Goal: Task Accomplishment & Management: Use online tool/utility

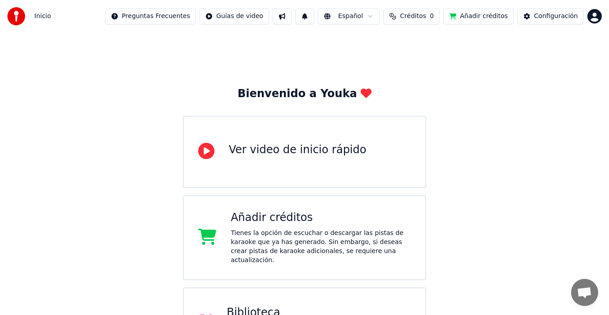
click at [589, 9] on html "Inicio Preguntas Frecuentes Guías de video Español Créditos 0 Añadir créditos C…" at bounding box center [304, 226] width 609 height 452
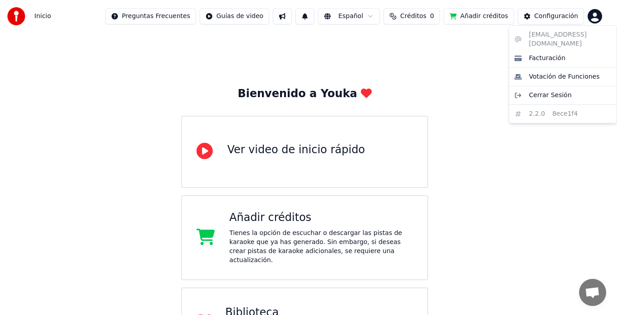
click at [467, 76] on html "Inicio Preguntas Frecuentes Guías de video Español Créditos 0 Añadir créditos C…" at bounding box center [308, 226] width 617 height 452
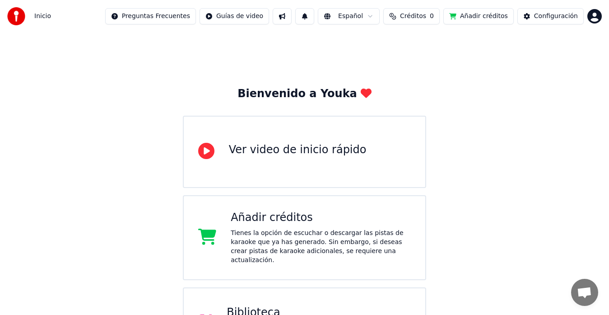
click at [490, 13] on button "Añadir créditos" at bounding box center [478, 16] width 70 height 16
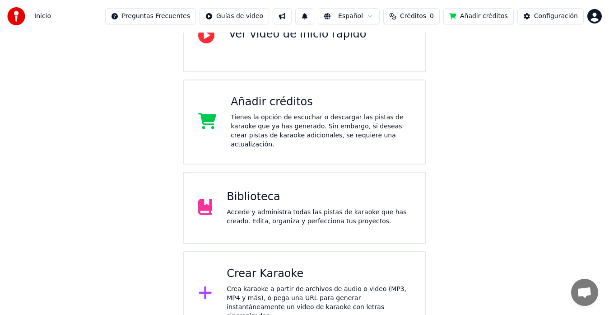
scroll to position [119, 0]
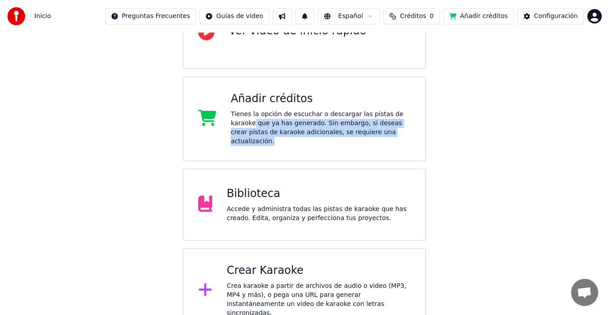
drag, startPoint x: 592, startPoint y: 137, endPoint x: 603, endPoint y: 115, distance: 25.4
click at [603, 115] on div "Bienvenido a Youka Ver video de inicio rápido Añadir créditos Tienes la opción …" at bounding box center [304, 123] width 609 height 419
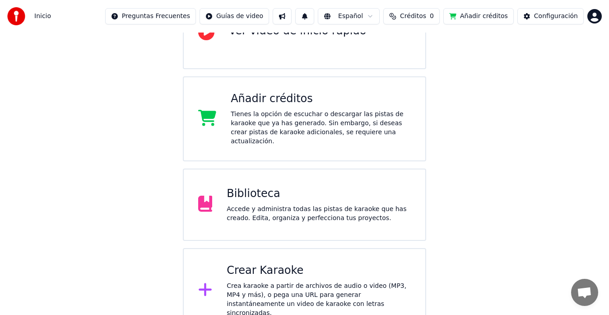
drag, startPoint x: 510, startPoint y: 169, endPoint x: 531, endPoint y: 164, distance: 21.9
click at [531, 164] on div "Bienvenido a Youka Ver video de inicio rápido Añadir créditos Tienes la opción …" at bounding box center [304, 123] width 609 height 419
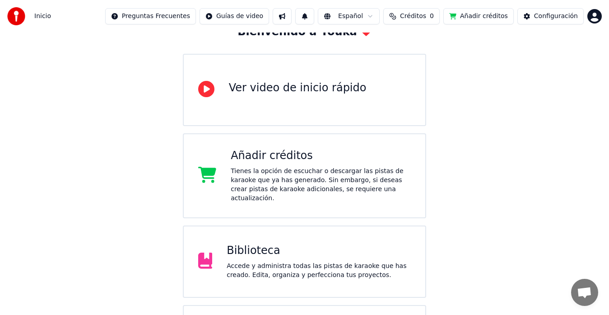
scroll to position [54, 0]
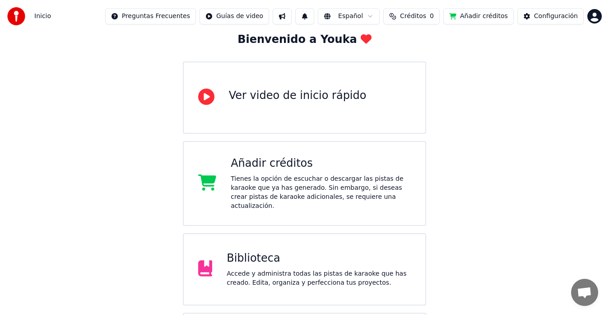
click at [442, 49] on div "Bienvenido a Youka Ver video de inicio rápido Añadir créditos Tienes la opción …" at bounding box center [304, 187] width 609 height 419
click at [384, 166] on div "Añadir créditos" at bounding box center [321, 163] width 180 height 14
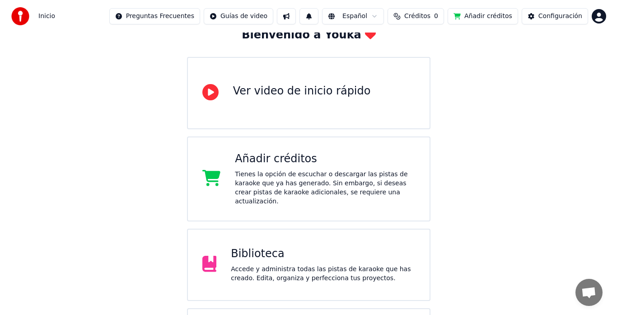
scroll to position [0, 0]
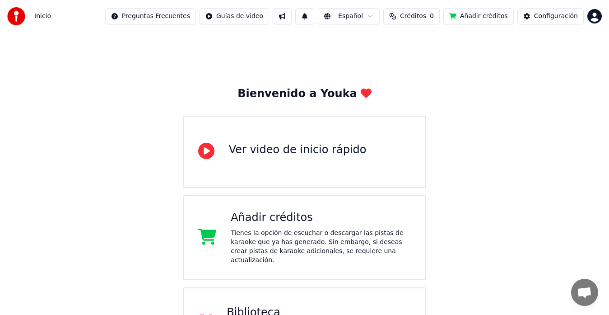
click at [586, 15] on div "Preguntas Frecuentes Guías de video Español Créditos 0 Añadir créditos Configur…" at bounding box center [353, 16] width 497 height 16
click at [591, 17] on html "Inicio Preguntas Frecuentes Guías de video Español Créditos 0 Añadir créditos C…" at bounding box center [304, 226] width 609 height 452
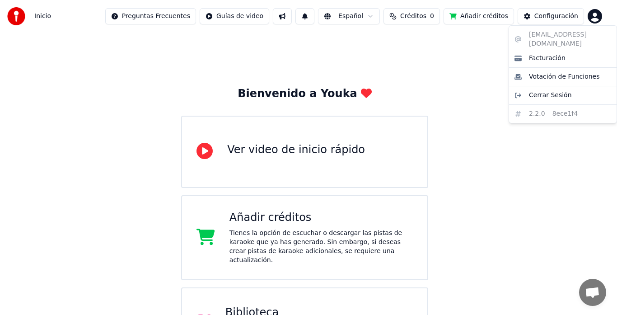
click at [591, 17] on html "Inicio Preguntas Frecuentes Guías de video Español Créditos 0 Añadir créditos C…" at bounding box center [308, 226] width 617 height 452
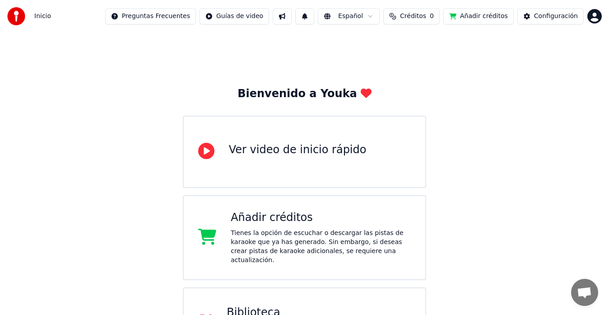
click at [591, 17] on html "Inicio Preguntas Frecuentes Guías de video Español Créditos 0 Añadir créditos C…" at bounding box center [304, 226] width 609 height 452
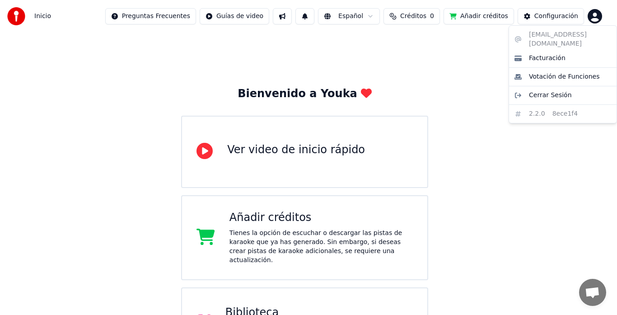
click at [473, 14] on html "Inicio Preguntas Frecuentes Guías de video Español Créditos 0 Añadir créditos C…" at bounding box center [308, 226] width 617 height 452
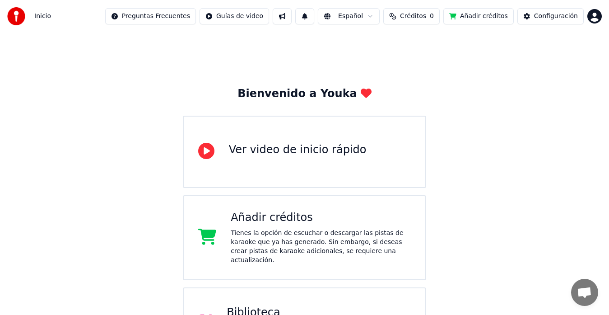
click at [473, 14] on button "Añadir créditos" at bounding box center [478, 16] width 70 height 16
click at [488, 14] on button "Añadir créditos" at bounding box center [478, 16] width 70 height 16
click at [410, 17] on span "Créditos" at bounding box center [413, 16] width 26 height 9
click at [404, 69] on button "Actualizar" at bounding box center [420, 68] width 54 height 16
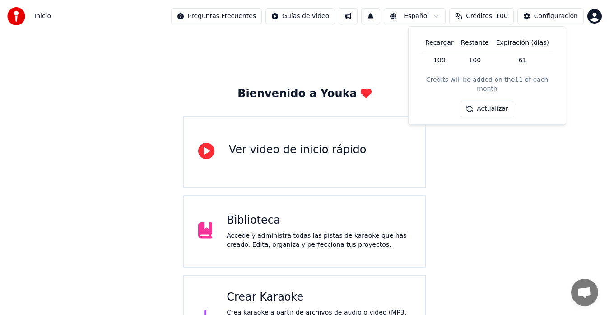
click at [406, 164] on div "Ver video de inicio rápido" at bounding box center [305, 152] width 244 height 72
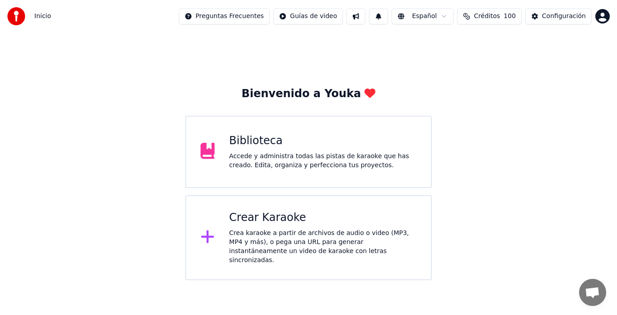
click at [310, 242] on div "Crea karaoke a partir de archivos de audio o video (MP3, MP4 y más), o pega una…" at bounding box center [322, 247] width 187 height 36
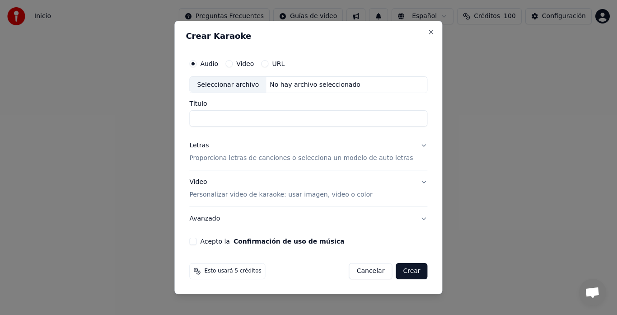
click at [219, 83] on div "Seleccionar archivo" at bounding box center [228, 85] width 76 height 16
click at [284, 113] on input "**********" at bounding box center [308, 119] width 238 height 16
type input "**********"
click at [209, 148] on div "Letras" at bounding box center [198, 145] width 19 height 9
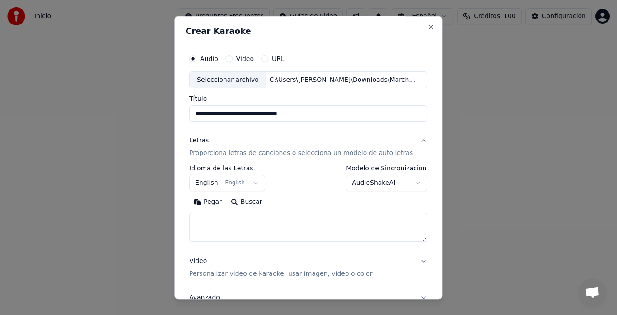
click at [208, 183] on button "English English" at bounding box center [227, 183] width 76 height 16
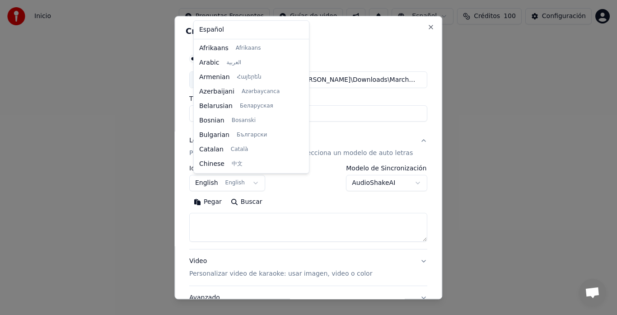
scroll to position [72, 0]
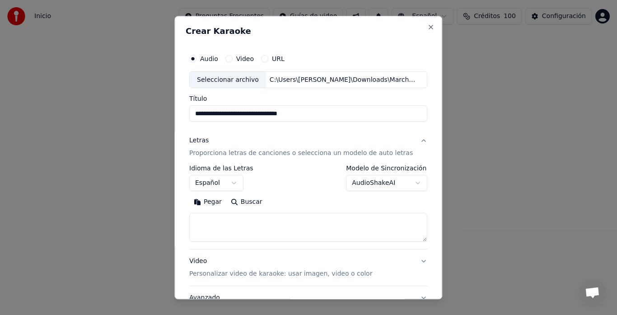
click at [217, 201] on button "Pegar" at bounding box center [207, 202] width 37 height 14
select select "**"
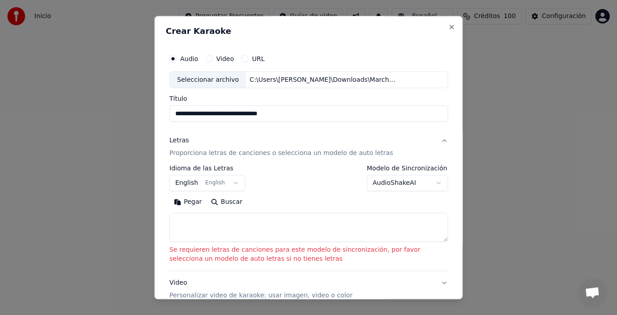
click at [196, 202] on button "Pegar" at bounding box center [187, 202] width 37 height 14
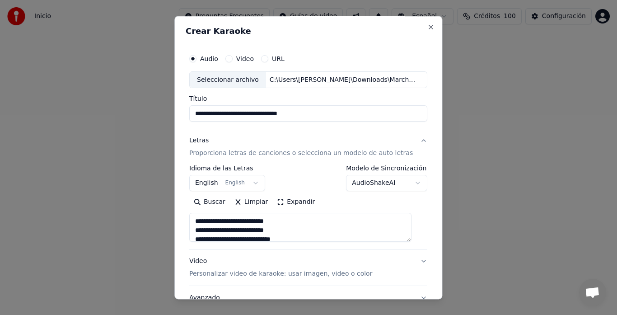
click at [307, 200] on button "Expandir" at bounding box center [296, 202] width 47 height 14
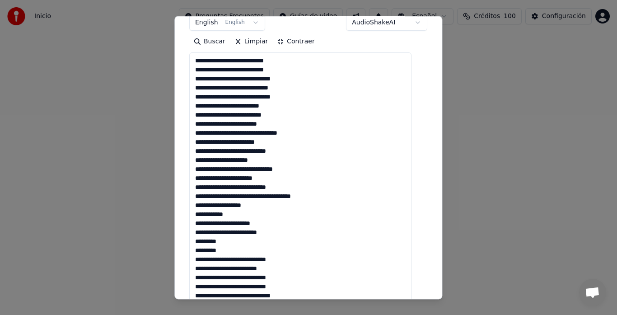
scroll to position [169, 0]
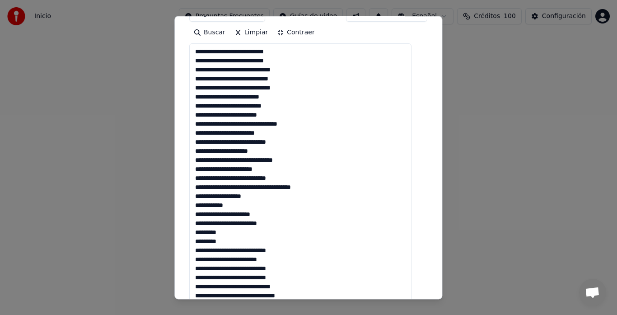
click at [279, 111] on textarea at bounding box center [300, 268] width 222 height 449
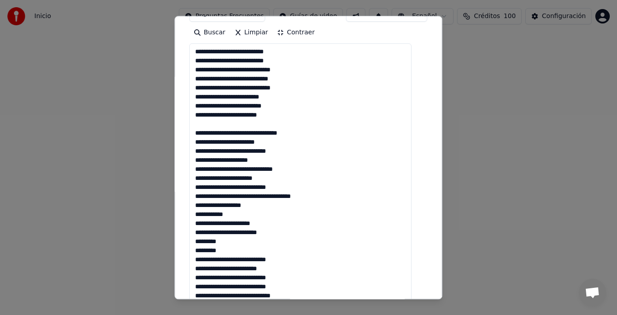
click at [256, 215] on textarea at bounding box center [300, 268] width 222 height 449
click at [251, 205] on textarea at bounding box center [300, 268] width 222 height 449
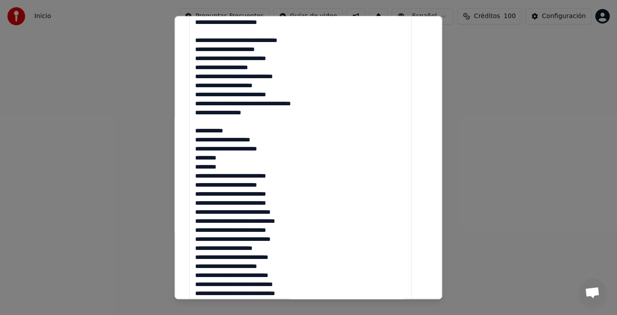
scroll to position [292, 0]
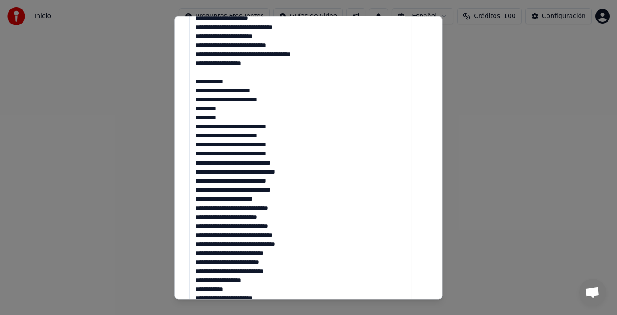
click at [293, 189] on textarea at bounding box center [300, 145] width 222 height 449
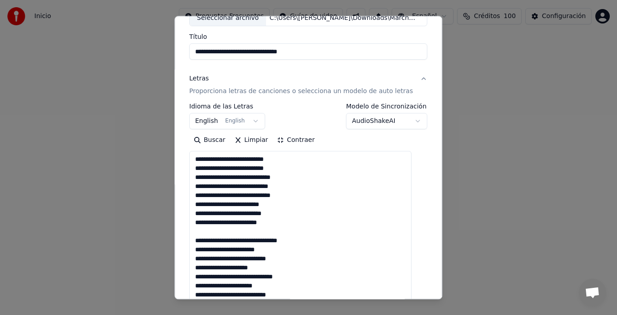
scroll to position [112, 0]
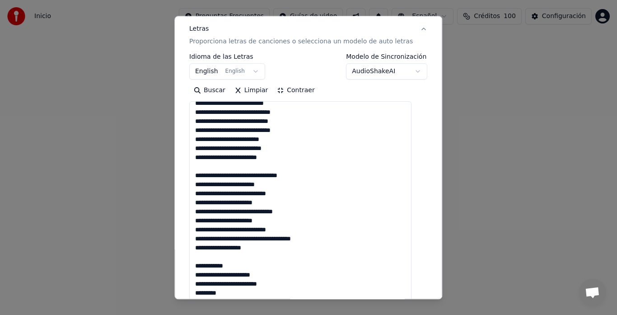
scroll to position [28, 0]
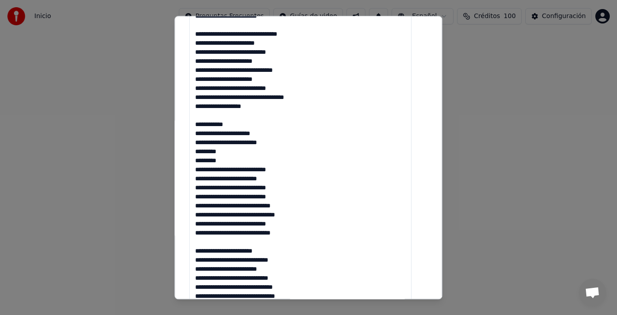
scroll to position [247, 0]
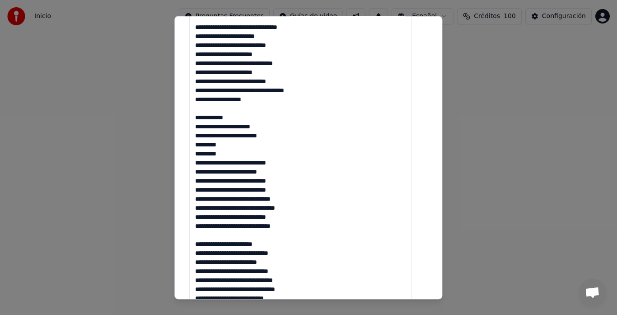
click at [242, 156] on textarea at bounding box center [300, 190] width 222 height 449
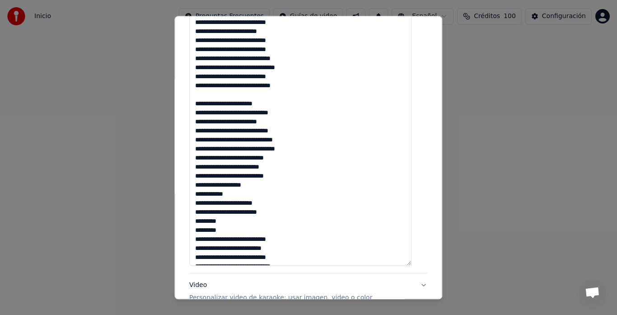
scroll to position [403, 0]
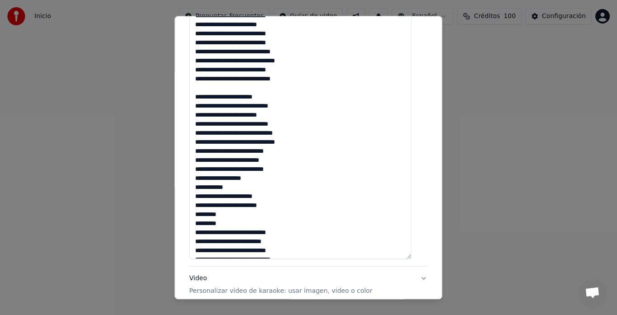
click at [263, 98] on textarea at bounding box center [300, 34] width 222 height 449
click at [252, 178] on textarea at bounding box center [300, 34] width 222 height 449
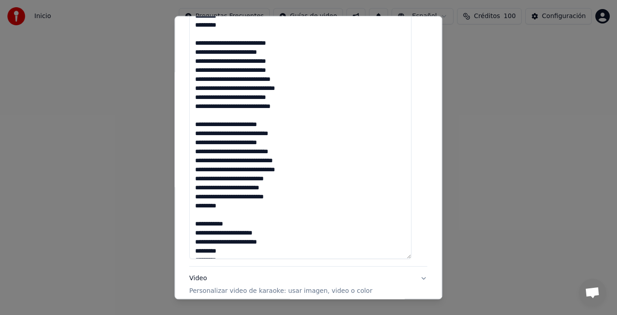
scroll to position [0, 0]
type textarea "**********"
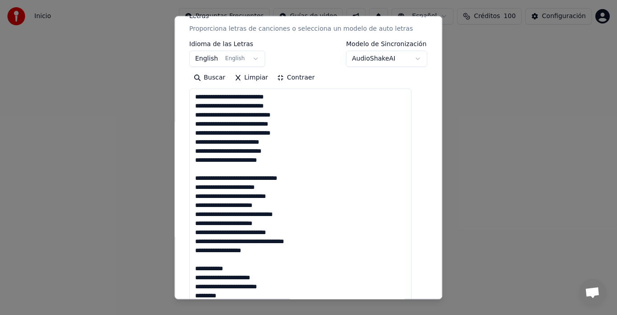
scroll to position [64, 0]
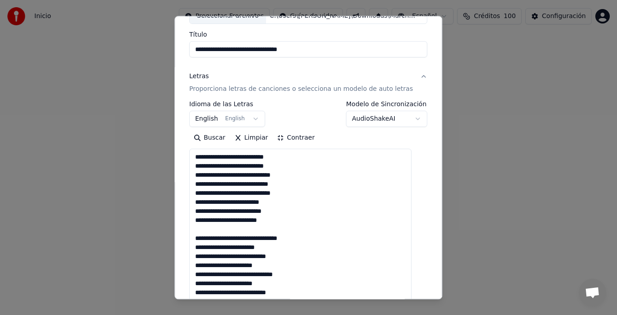
click at [300, 135] on button "Contraer" at bounding box center [296, 138] width 47 height 14
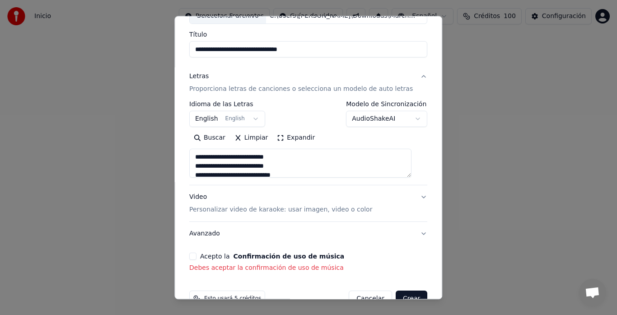
scroll to position [87, 0]
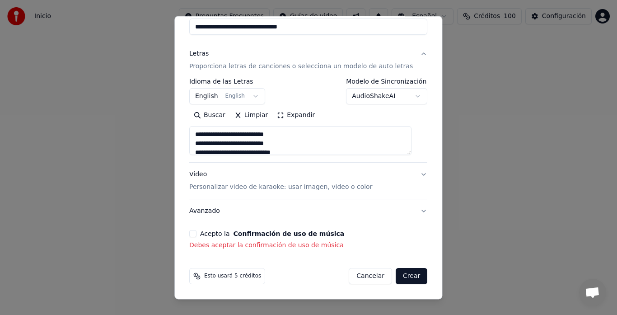
click at [318, 188] on p "Personalizar video de karaoke: usar imagen, video o color" at bounding box center [280, 187] width 183 height 9
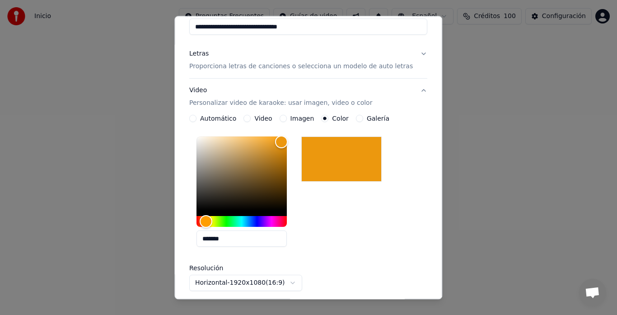
click at [329, 169] on div at bounding box center [341, 159] width 80 height 45
click at [318, 157] on div at bounding box center [341, 159] width 80 height 45
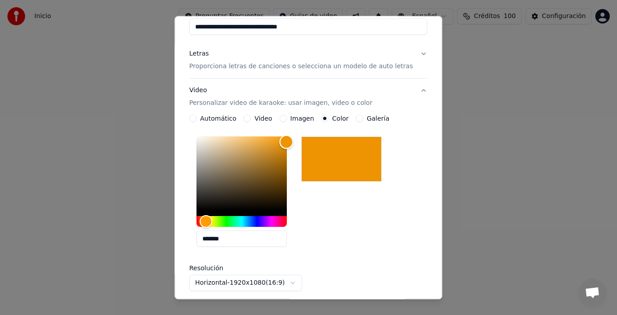
drag, startPoint x: 282, startPoint y: 141, endPoint x: 290, endPoint y: 142, distance: 8.6
click at [290, 142] on div "Color" at bounding box center [287, 142] width 14 height 14
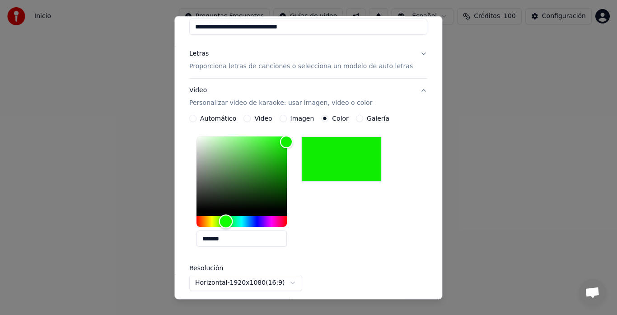
click at [230, 221] on div "Hue" at bounding box center [241, 221] width 90 height 11
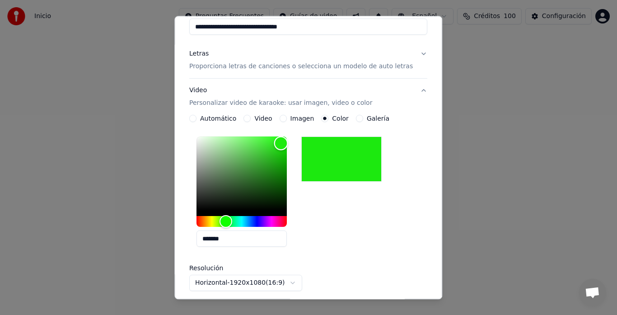
drag, startPoint x: 291, startPoint y: 141, endPoint x: 285, endPoint y: 143, distance: 6.3
click at [285, 143] on div "Color" at bounding box center [281, 143] width 14 height 14
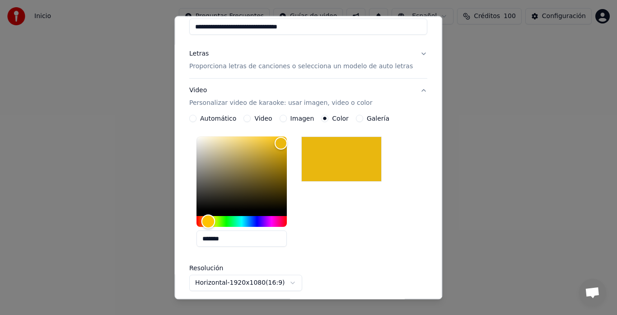
click at [212, 227] on div "Hue" at bounding box center [241, 221] width 90 height 11
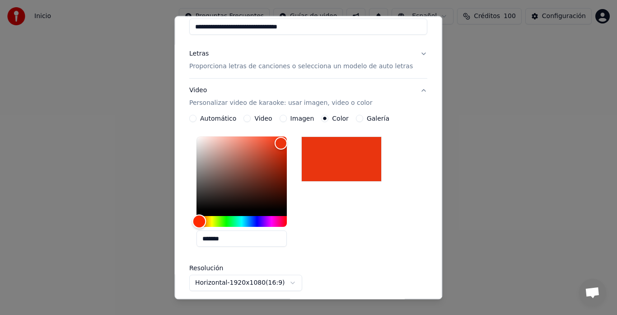
drag, startPoint x: 212, startPoint y: 227, endPoint x: 203, endPoint y: 228, distance: 9.1
click at [203, 228] on div "Hue" at bounding box center [199, 222] width 14 height 14
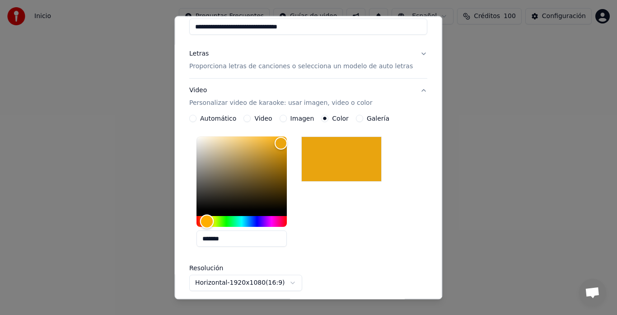
click at [211, 221] on div "Hue" at bounding box center [207, 222] width 14 height 14
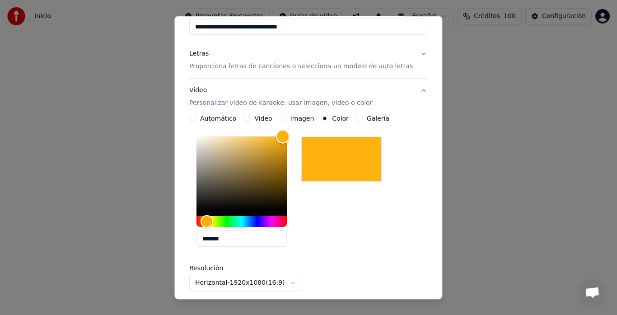
drag, startPoint x: 282, startPoint y: 142, endPoint x: 287, endPoint y: 136, distance: 7.4
click at [287, 136] on div "Color" at bounding box center [283, 137] width 14 height 14
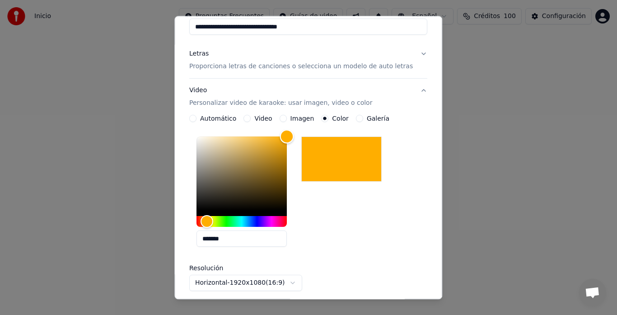
drag, startPoint x: 288, startPoint y: 139, endPoint x: 303, endPoint y: 123, distance: 22.0
click at [303, 123] on div "**********" at bounding box center [308, 220] width 238 height 210
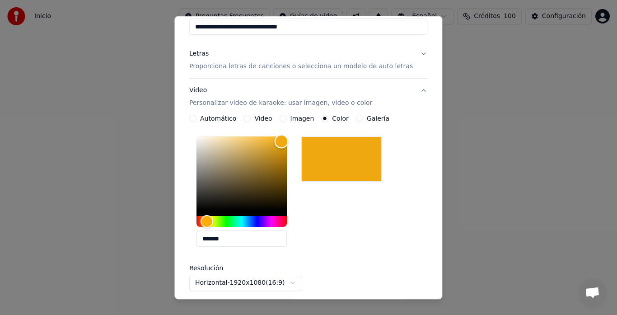
drag, startPoint x: 293, startPoint y: 140, endPoint x: 285, endPoint y: 141, distance: 7.9
click at [285, 141] on div "Color" at bounding box center [282, 142] width 14 height 14
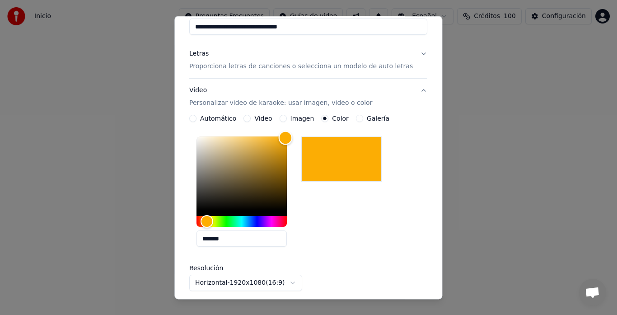
type input "*******"
drag, startPoint x: 281, startPoint y: 140, endPoint x: 290, endPoint y: 139, distance: 9.1
click at [290, 139] on div "Color" at bounding box center [286, 139] width 14 height 14
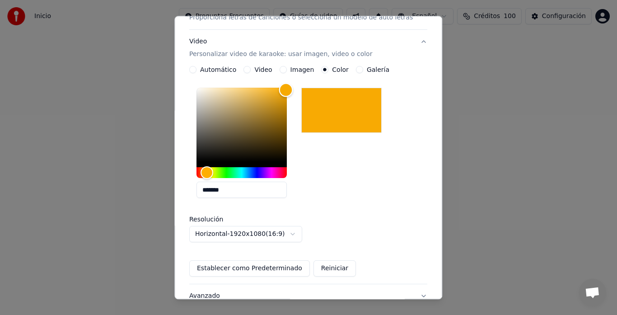
scroll to position [181, 0]
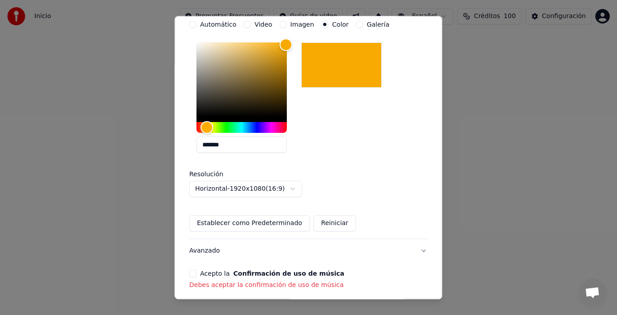
click at [194, 270] on div "Acepto la Confirmación de uso de música" at bounding box center [308, 273] width 238 height 7
click at [196, 274] on button "Acepto la Confirmación de uso de música" at bounding box center [192, 273] width 7 height 7
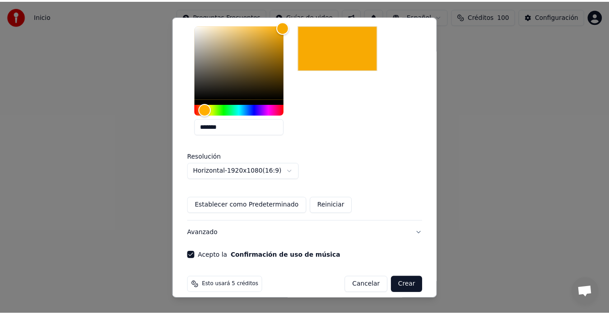
scroll to position [208, 0]
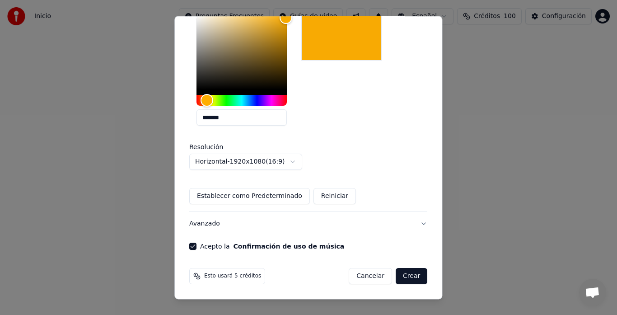
click at [396, 272] on button "Crear" at bounding box center [412, 276] width 32 height 16
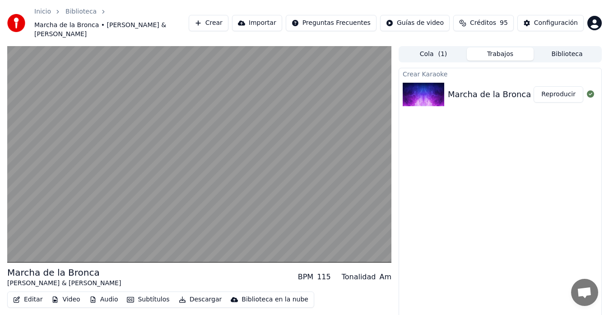
click at [597, 19] on html "Inicio Biblioteca Marcha de la Bronca • [PERSON_NAME] & [PERSON_NAME] Importar …" at bounding box center [304, 157] width 609 height 315
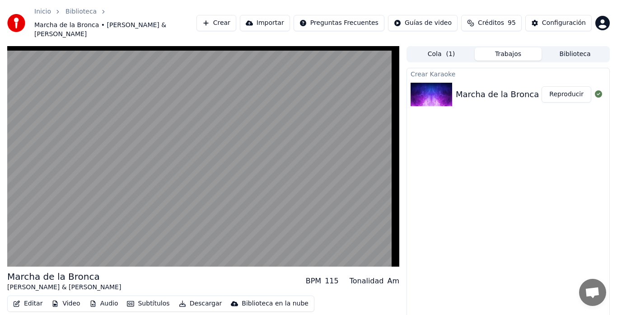
click at [597, 19] on html "Inicio Biblioteca Marcha de la Bronca • [PERSON_NAME] & [PERSON_NAME] Importar …" at bounding box center [308, 157] width 617 height 315
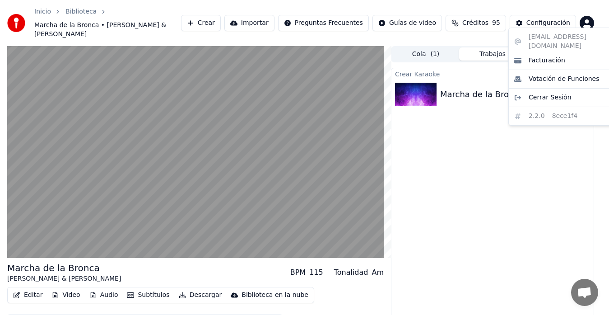
click at [597, 19] on html "Inicio Biblioteca Marcha de la Bronca • [PERSON_NAME] & [PERSON_NAME] Importar …" at bounding box center [304, 157] width 609 height 315
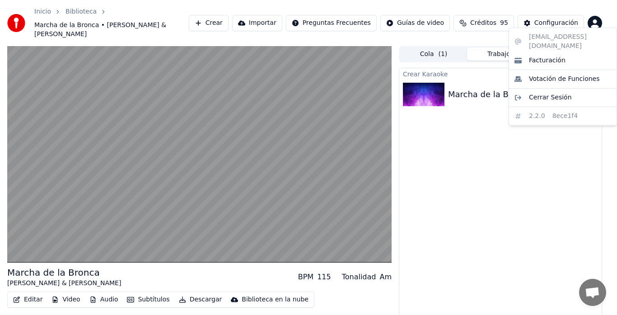
click at [597, 19] on html "Inicio Biblioteca Marcha de la Bronca • [PERSON_NAME] & [PERSON_NAME] Importar …" at bounding box center [308, 157] width 617 height 315
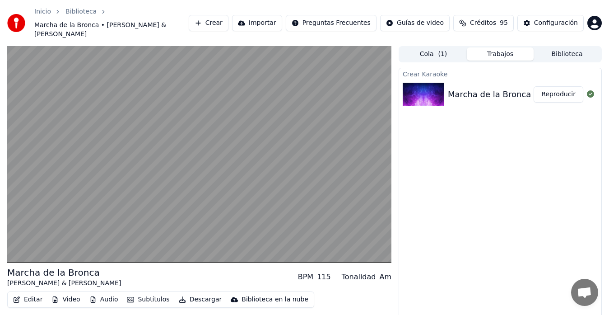
click at [200, 293] on button "Descargar" at bounding box center [200, 299] width 51 height 13
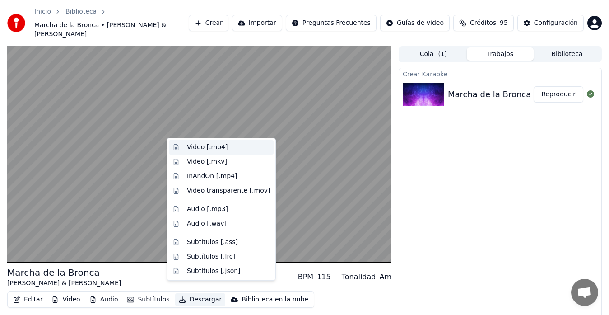
click at [202, 144] on div "Video [.mp4]" at bounding box center [207, 147] width 41 height 9
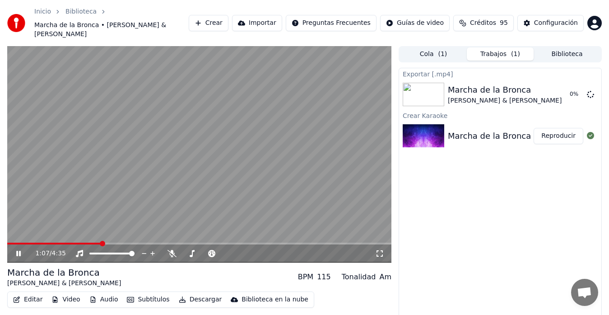
click at [20, 251] on icon at bounding box center [18, 253] width 5 height 5
click at [569, 86] on button "Mostrar" at bounding box center [564, 94] width 40 height 16
